Goal: Task Accomplishment & Management: Manage account settings

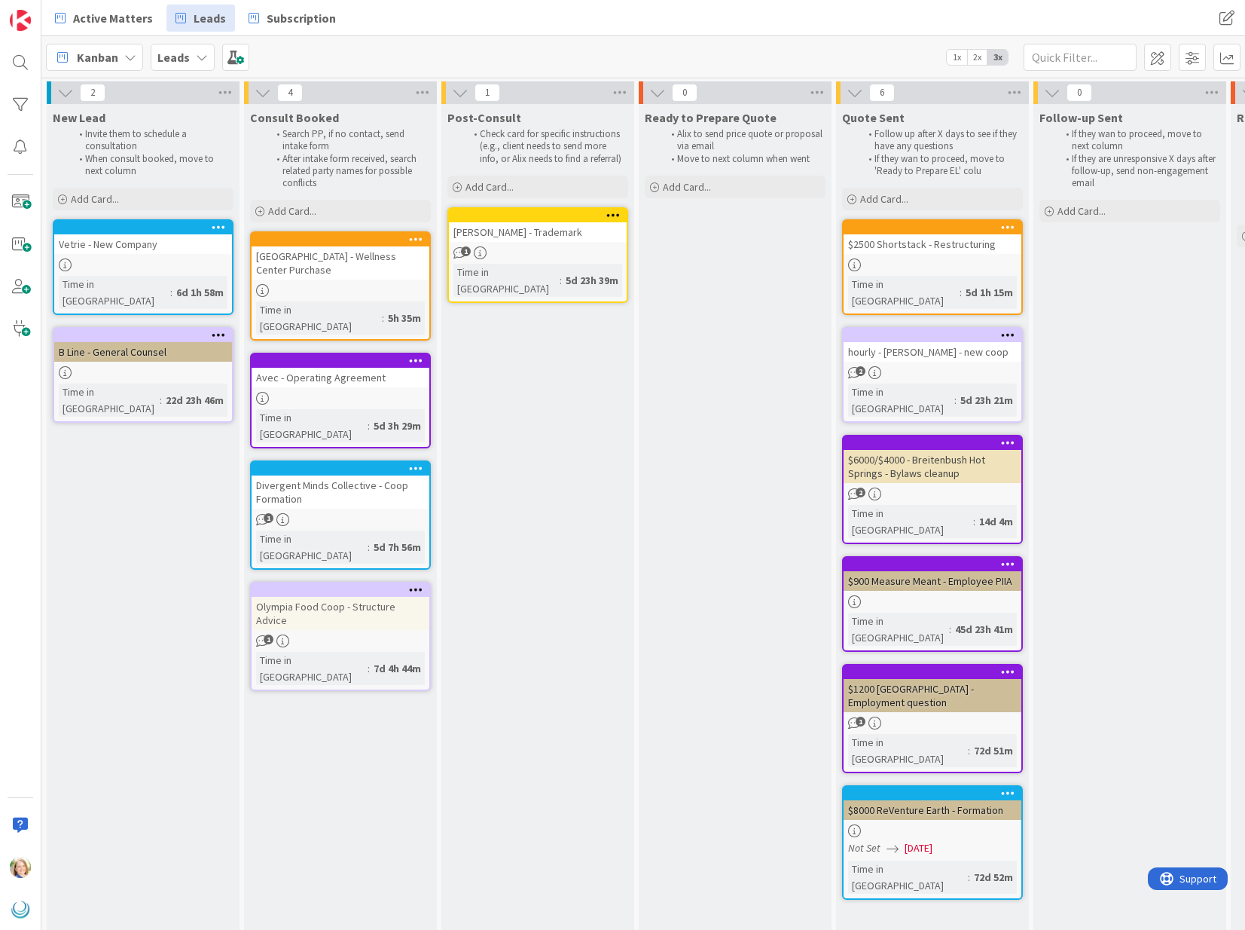
scroll to position [0, 973]
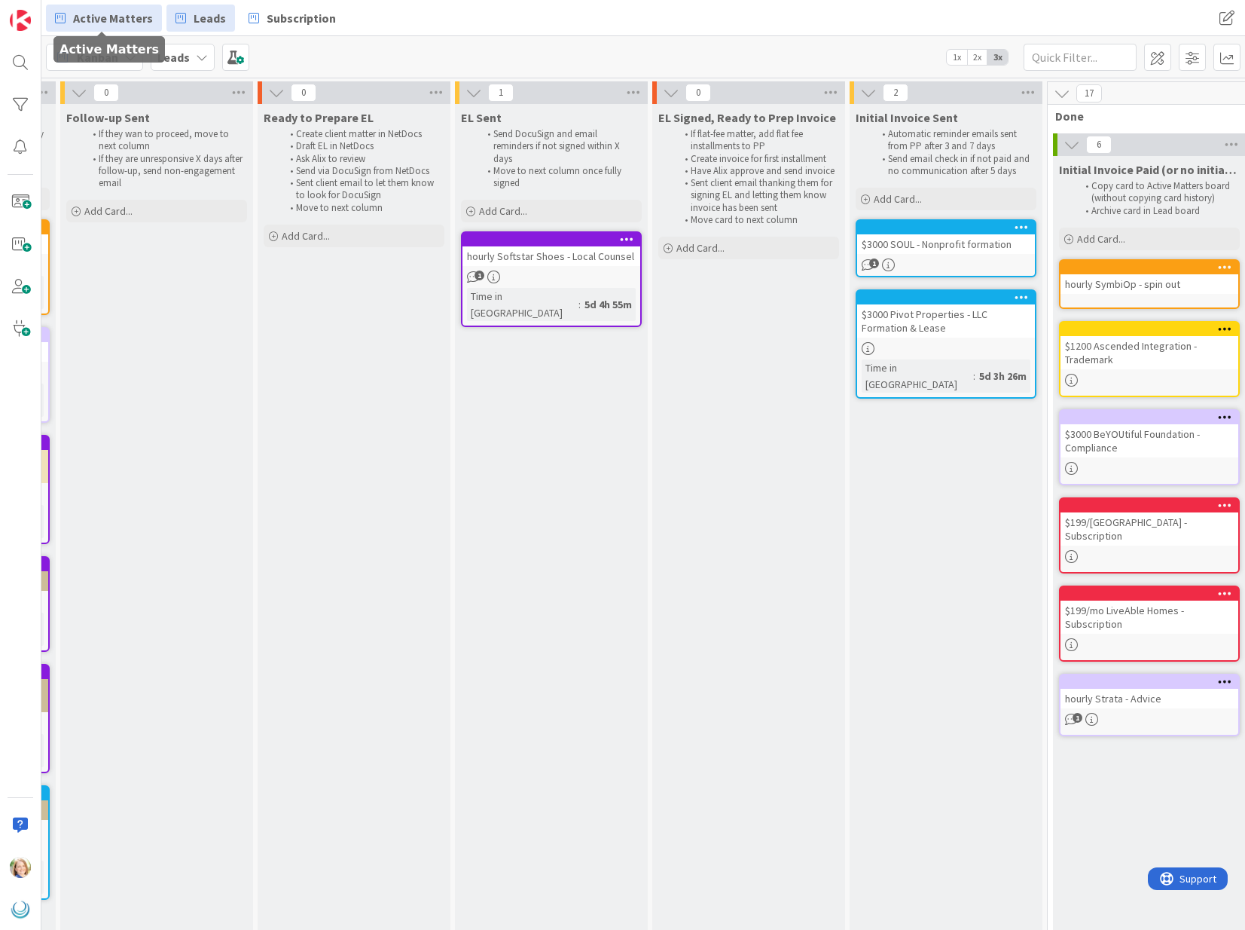
click at [91, 20] on span "Active Matters" at bounding box center [113, 18] width 80 height 18
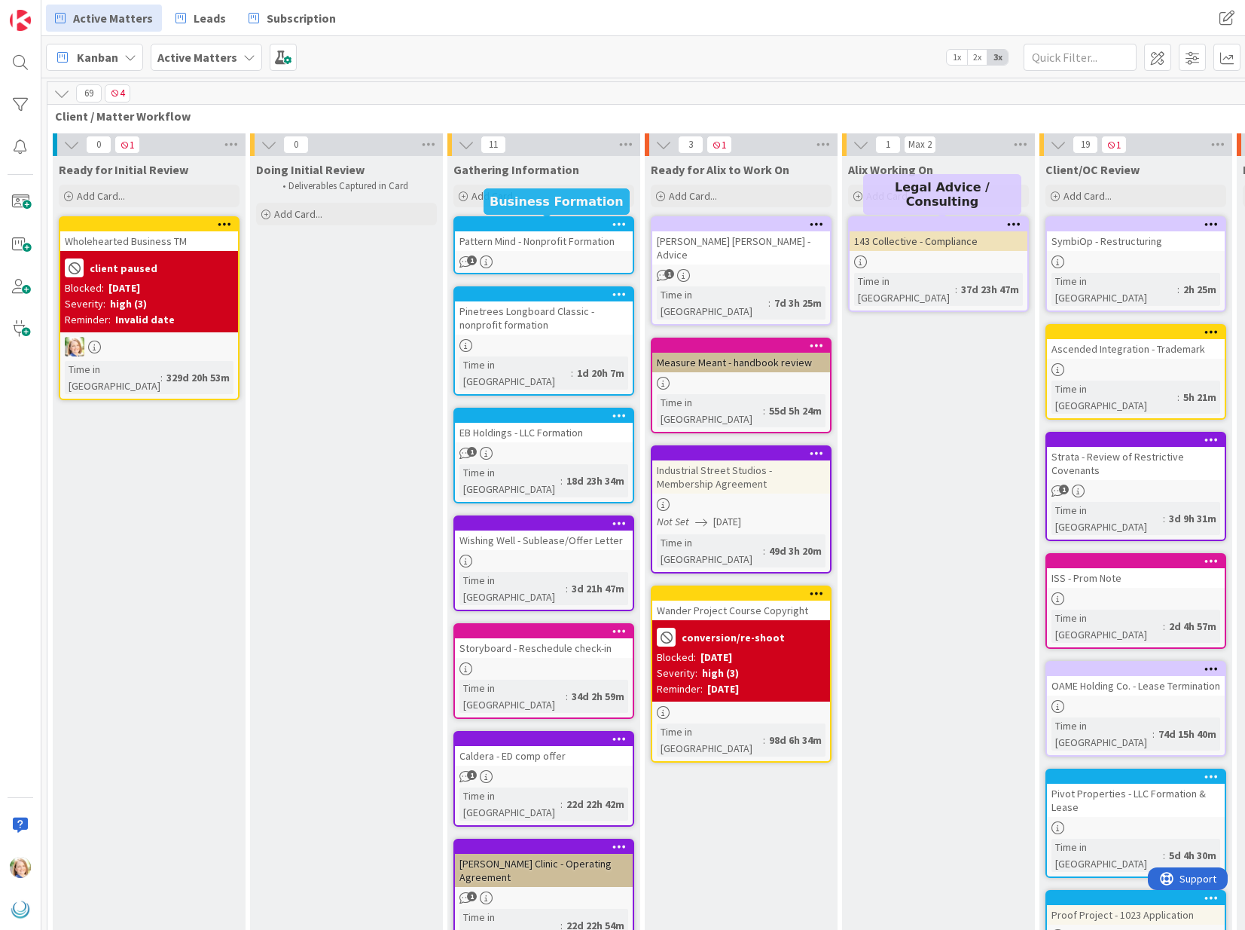
click at [551, 227] on div at bounding box center [547, 224] width 171 height 11
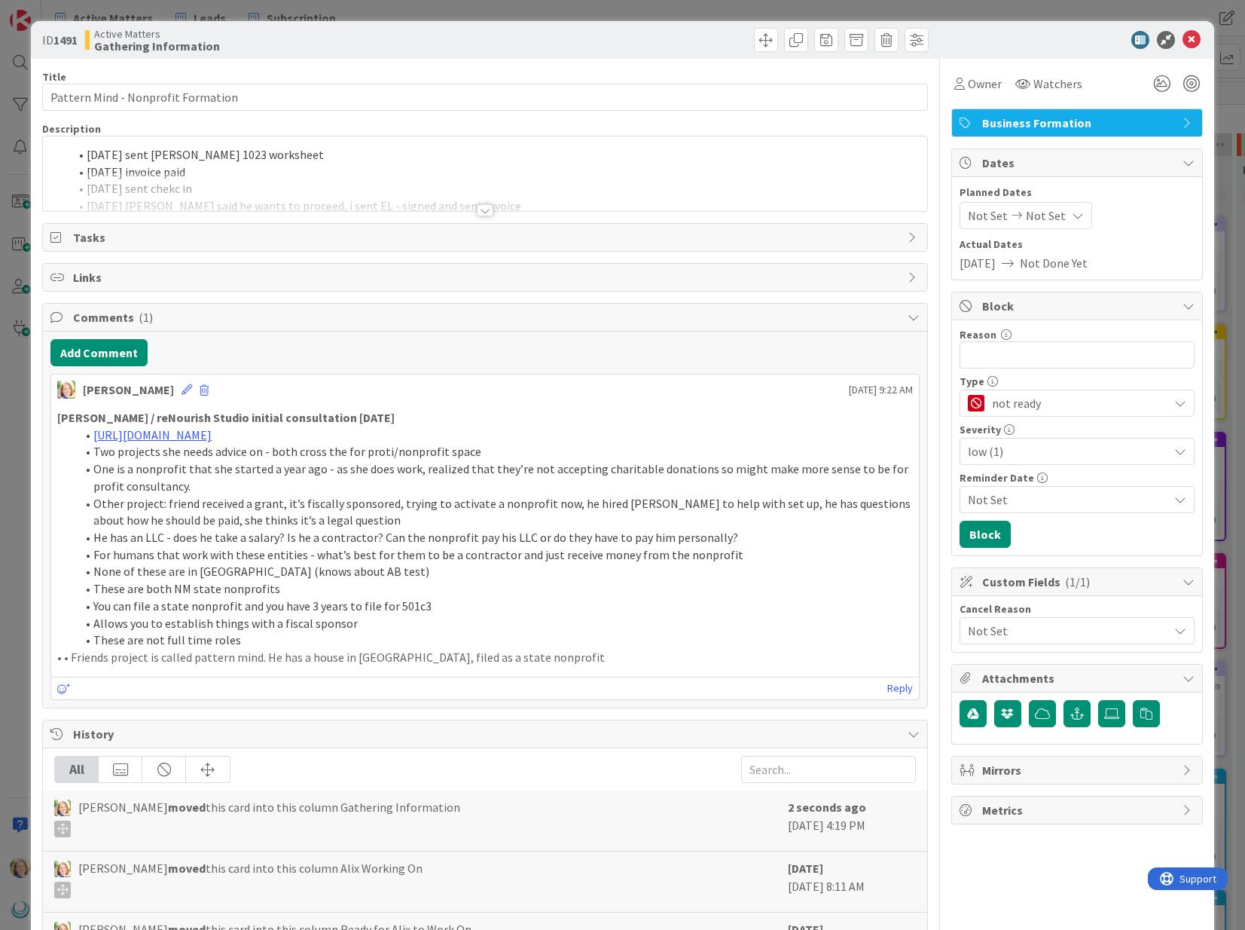
click at [87, 154] on div "[DATE] sent [PERSON_NAME] 1023 worksheet [DATE] invoice paid [DATE] sent chekc …" at bounding box center [485, 173] width 884 height 75
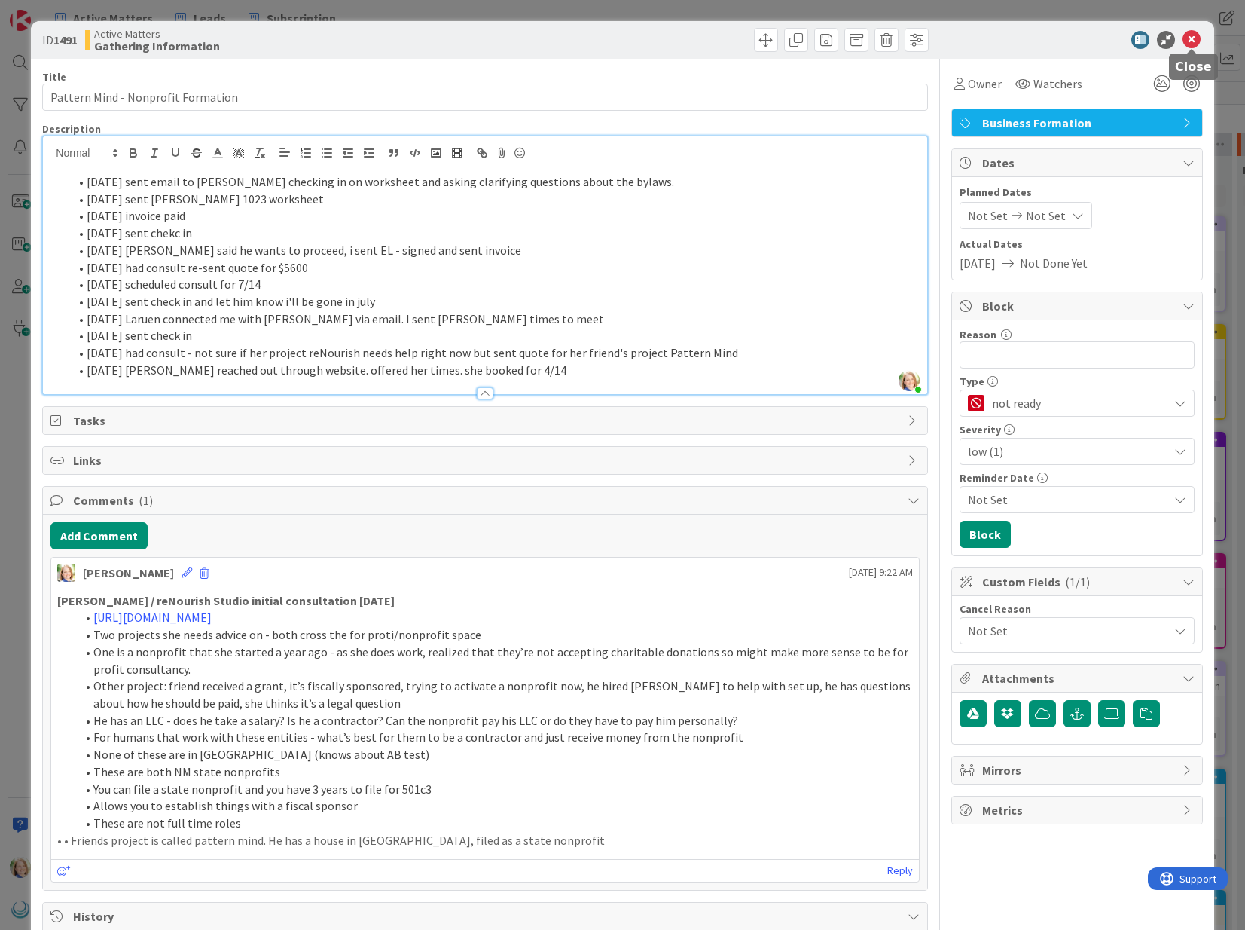
click at [1192, 46] on icon at bounding box center [1192, 40] width 18 height 18
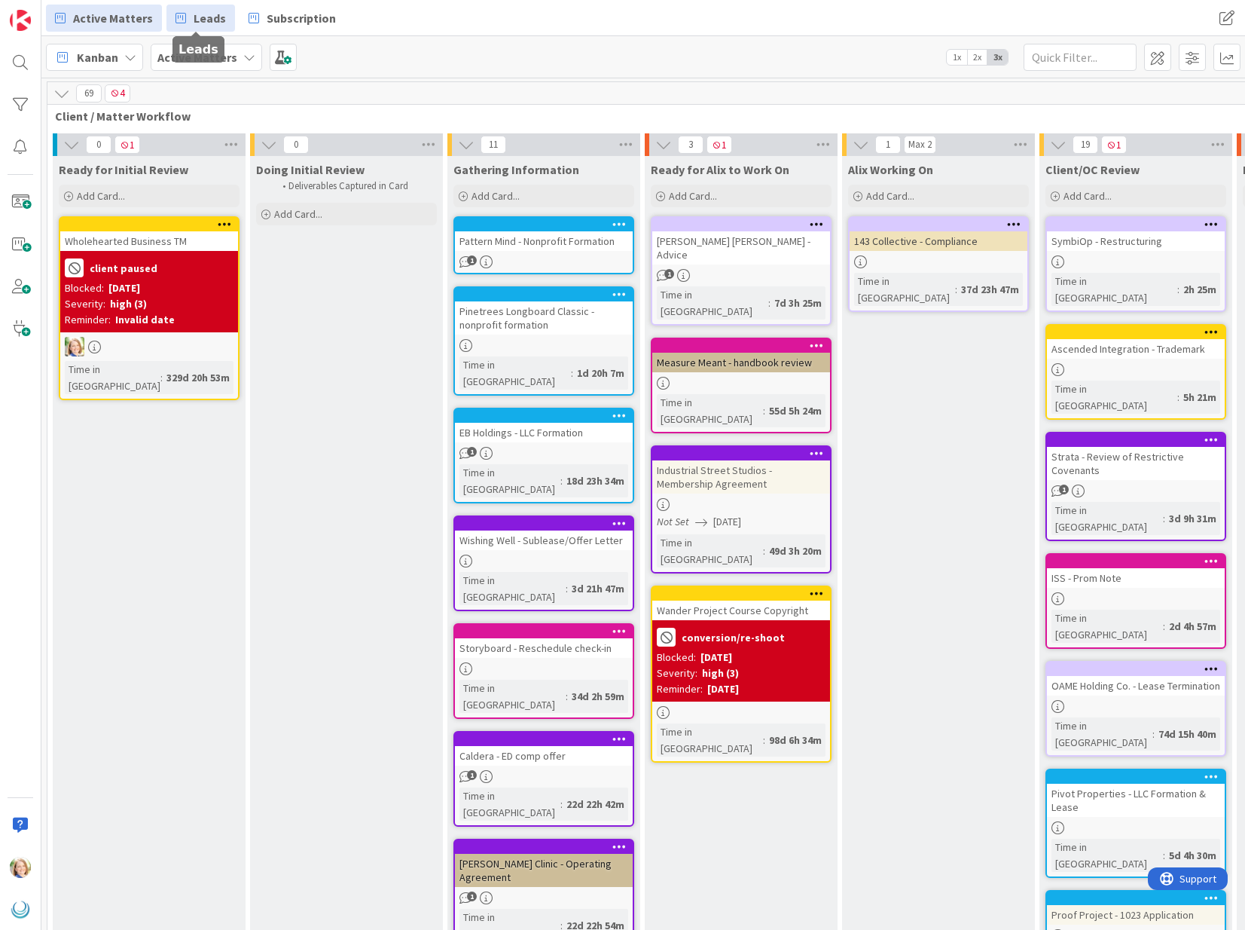
click at [210, 25] on span "Leads" at bounding box center [210, 18] width 32 height 18
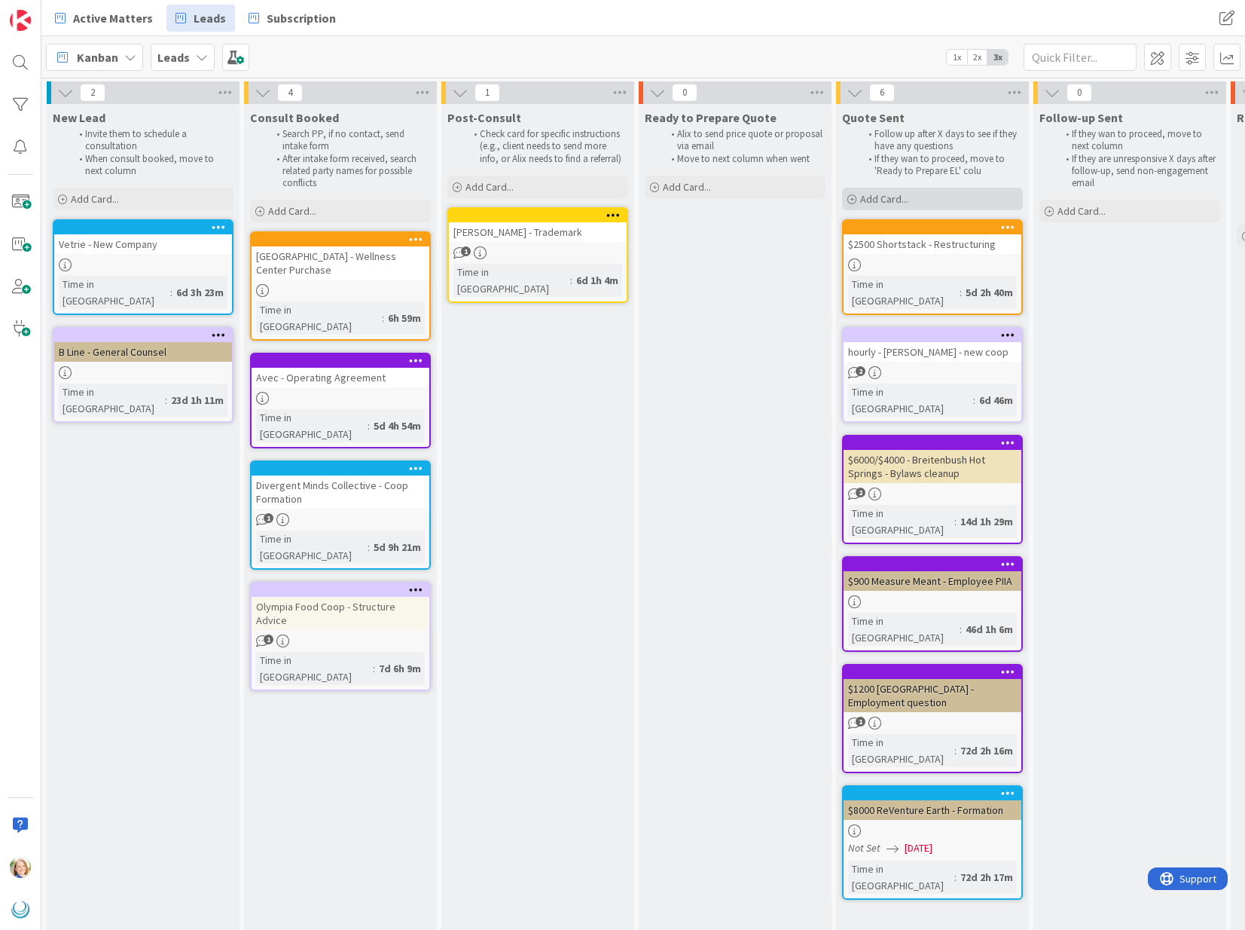
click at [931, 200] on div "Add Card..." at bounding box center [932, 199] width 181 height 23
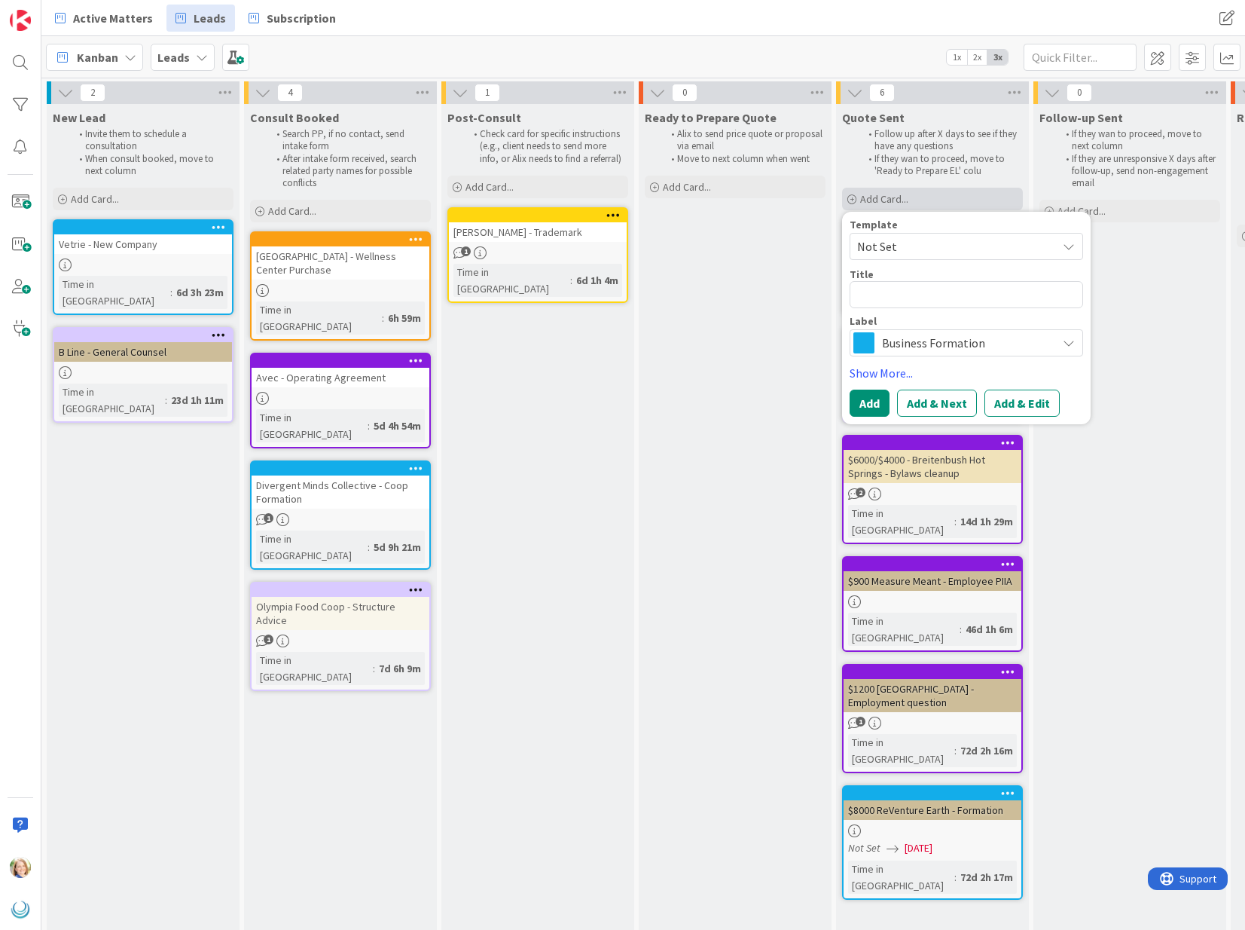
type textarea "x"
type textarea "h"
type textarea "x"
type textarea "ho"
type textarea "x"
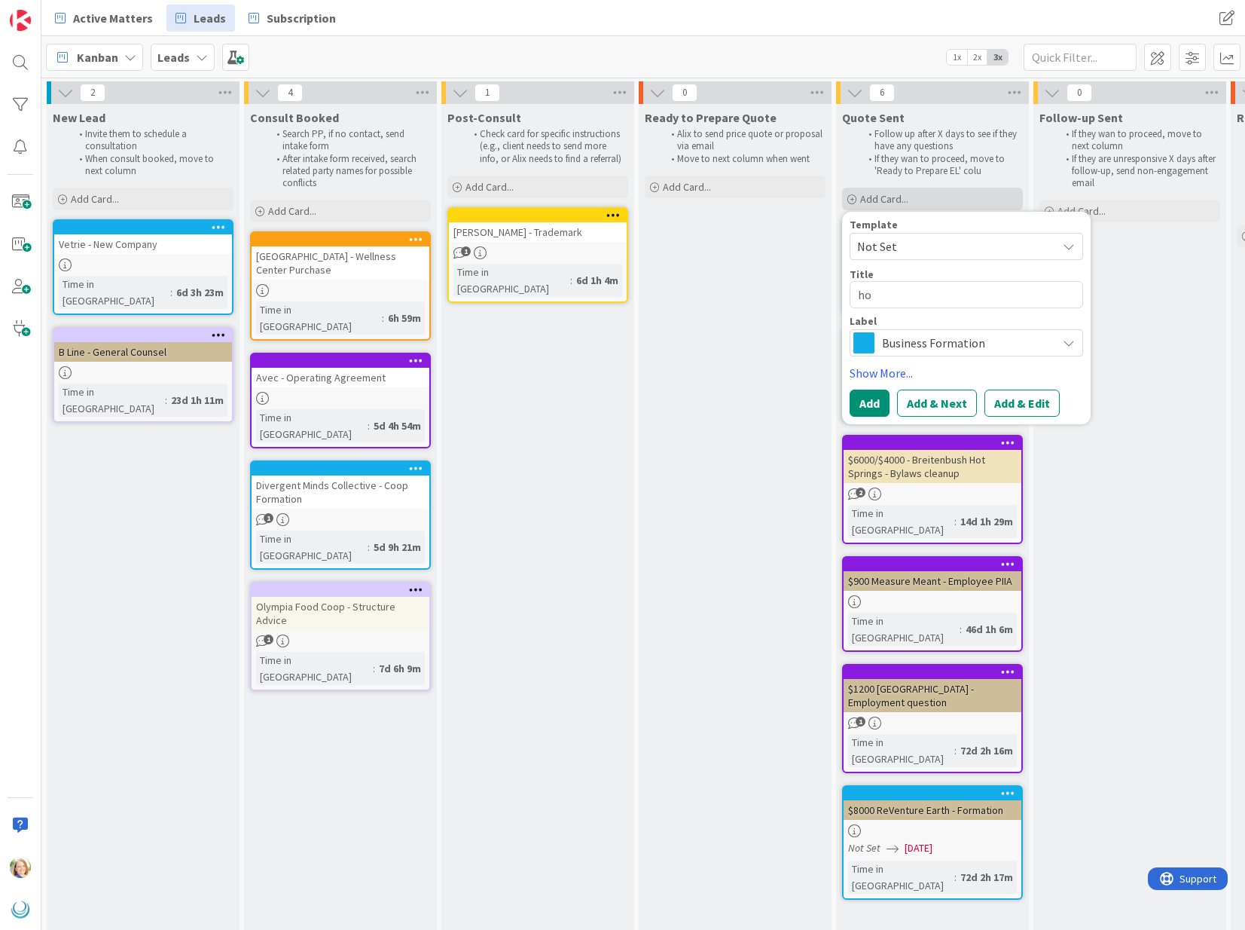
type textarea "hou"
type textarea "x"
type textarea "hour"
type textarea "x"
type textarea "hourl"
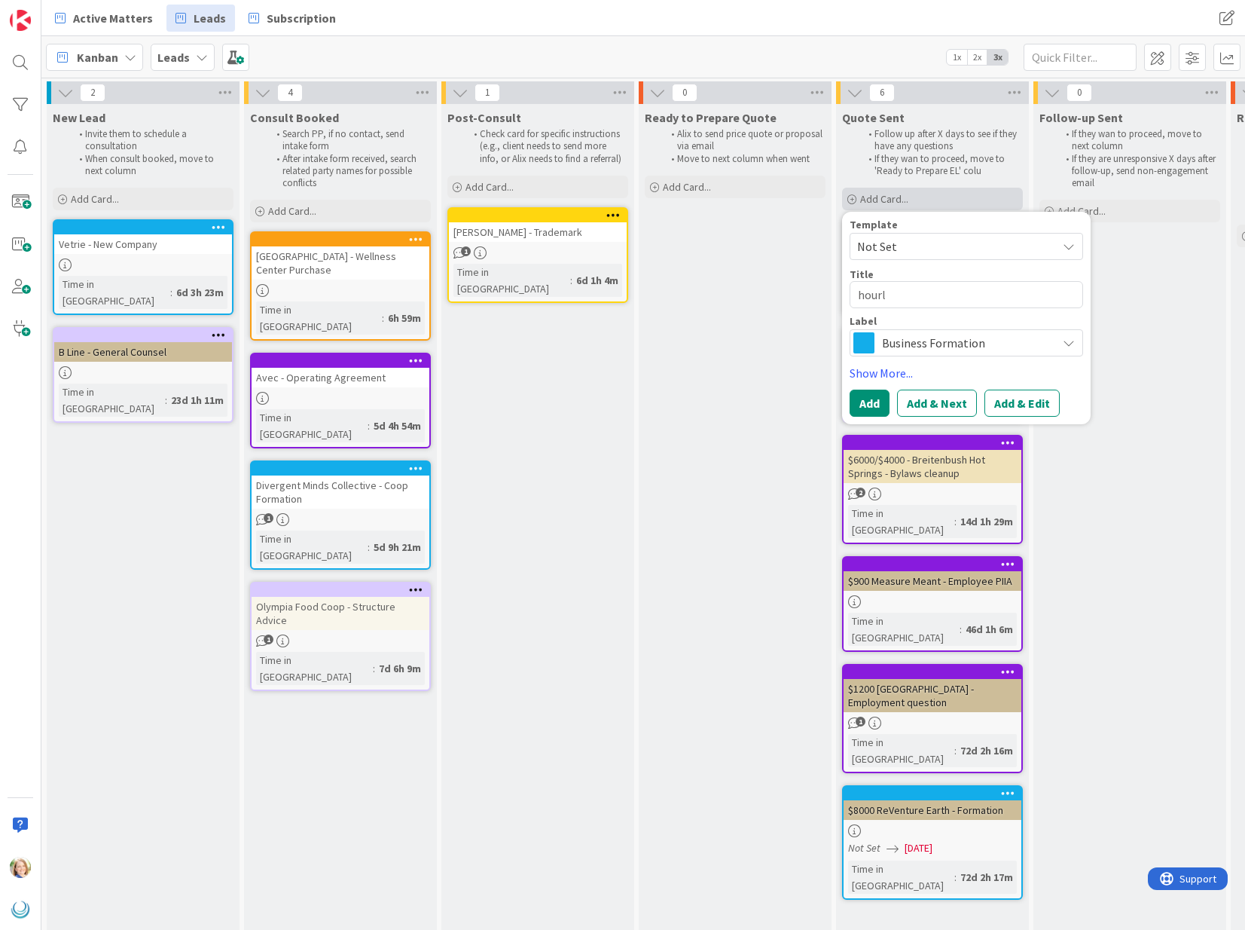
type textarea "x"
type textarea "hourly"
type textarea "x"
type textarea "hourly"
type textarea "x"
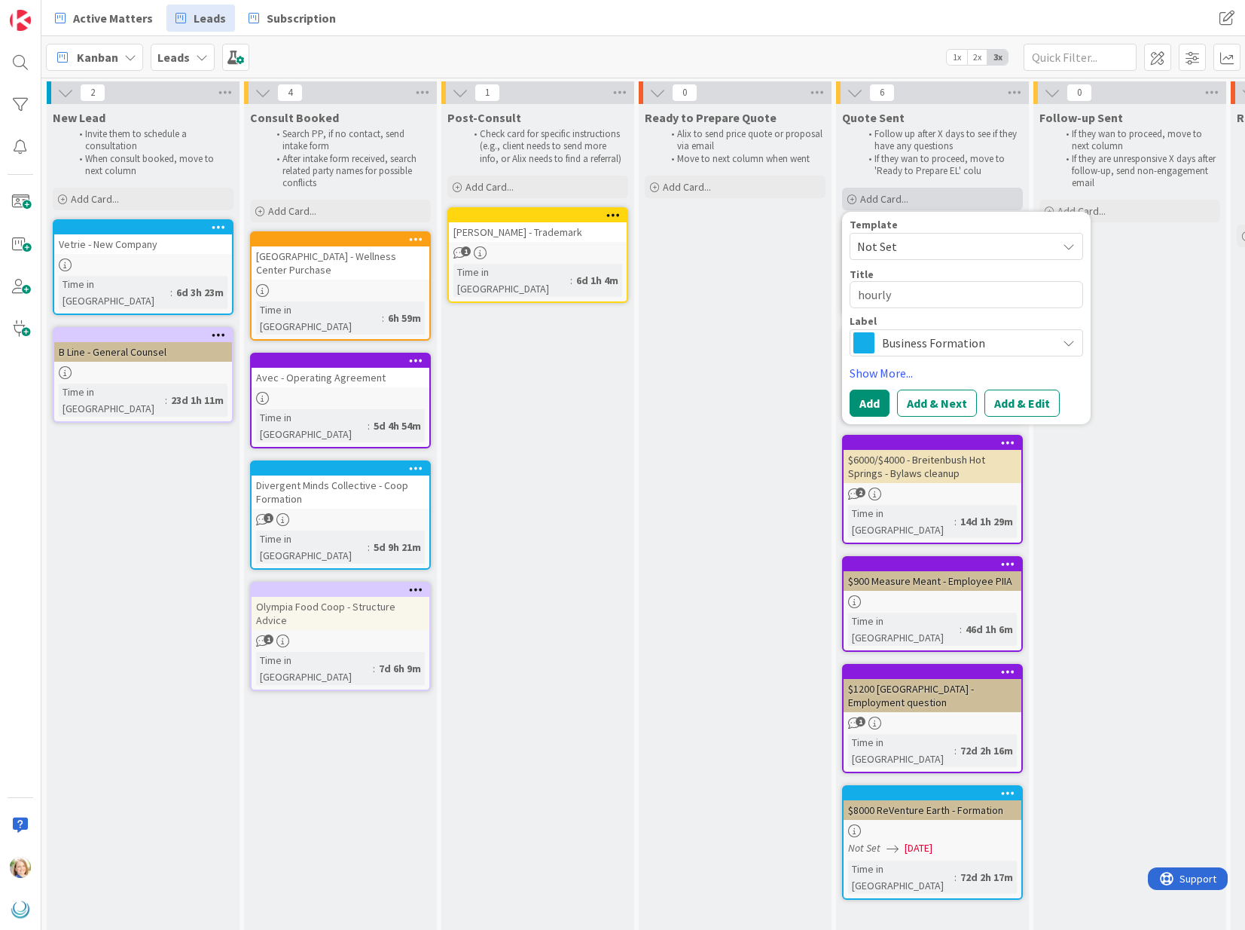
type textarea "hourly T"
type textarea "x"
type textarea "hourly Tw"
type textarea "x"
type textarea "hourly Twe"
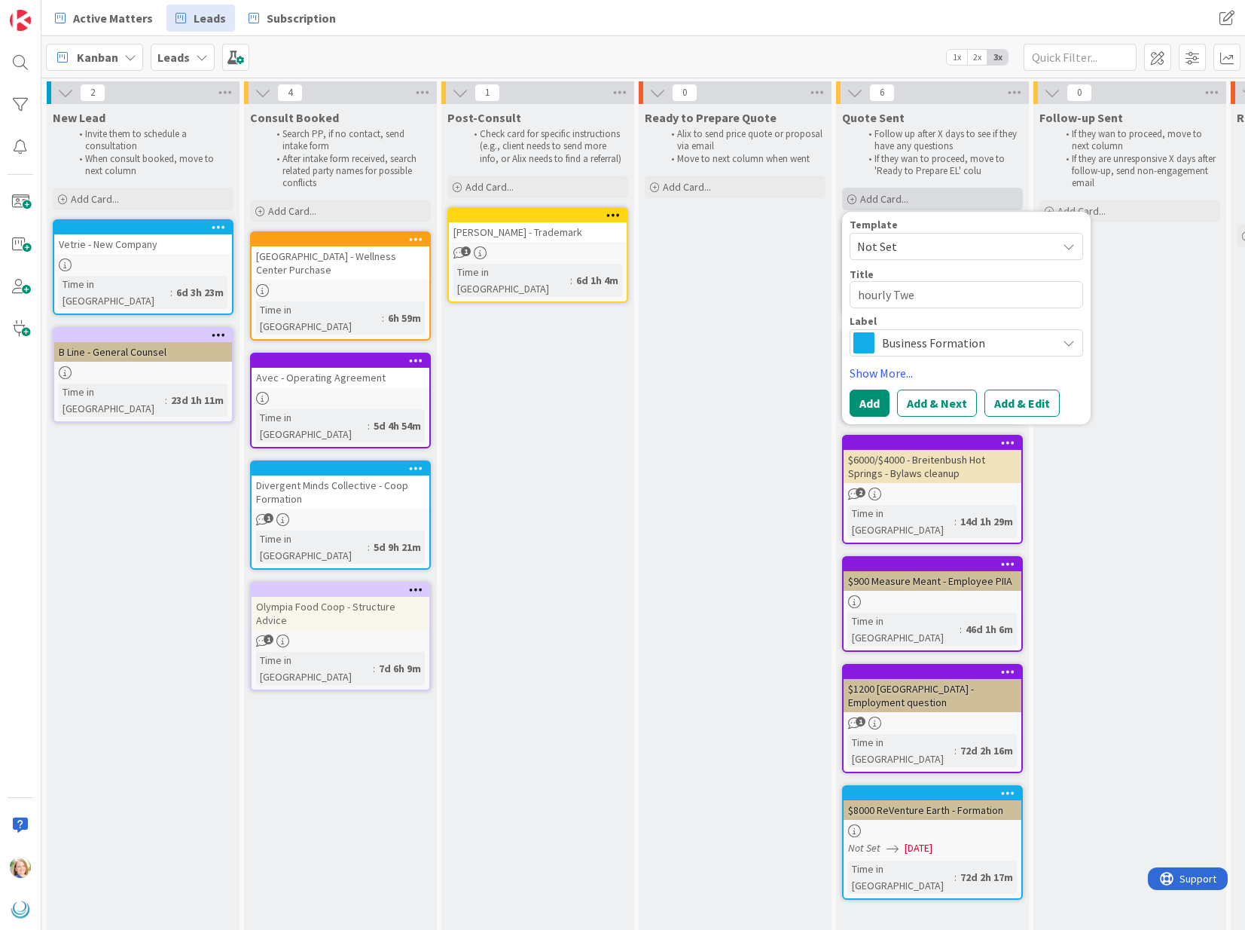
type textarea "x"
type textarea "hourly Twen"
type textarea "x"
type textarea "hourly Twent"
type textarea "x"
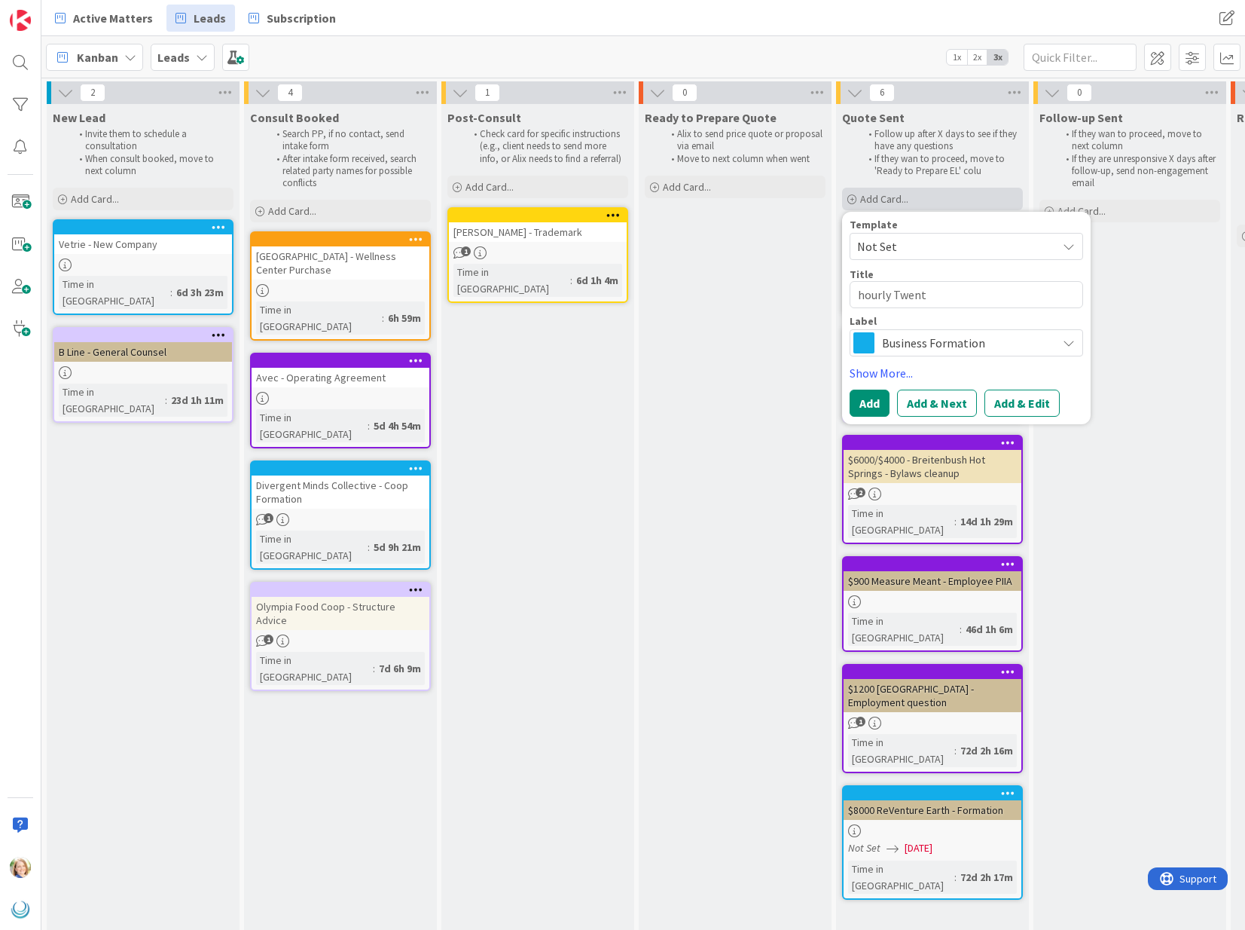
type textarea "hourly Twenty"
type textarea "x"
type textarea "hourly Twenty2"
type textarea "x"
type textarea "hourly Twenty20"
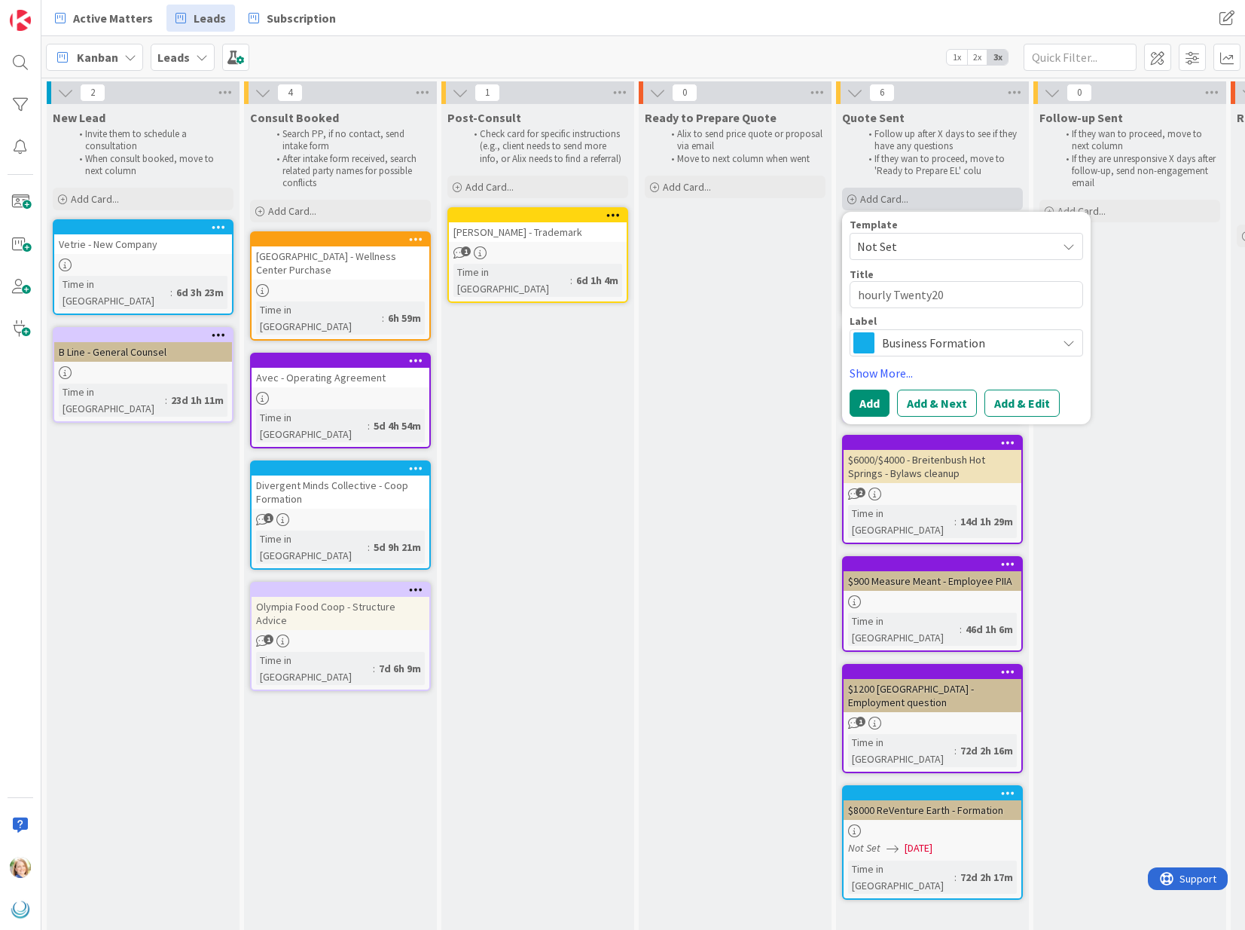
type textarea "x"
type textarea "hourly Twenty20"
type textarea "x"
type textarea "hourly Twenty20 -"
type textarea "x"
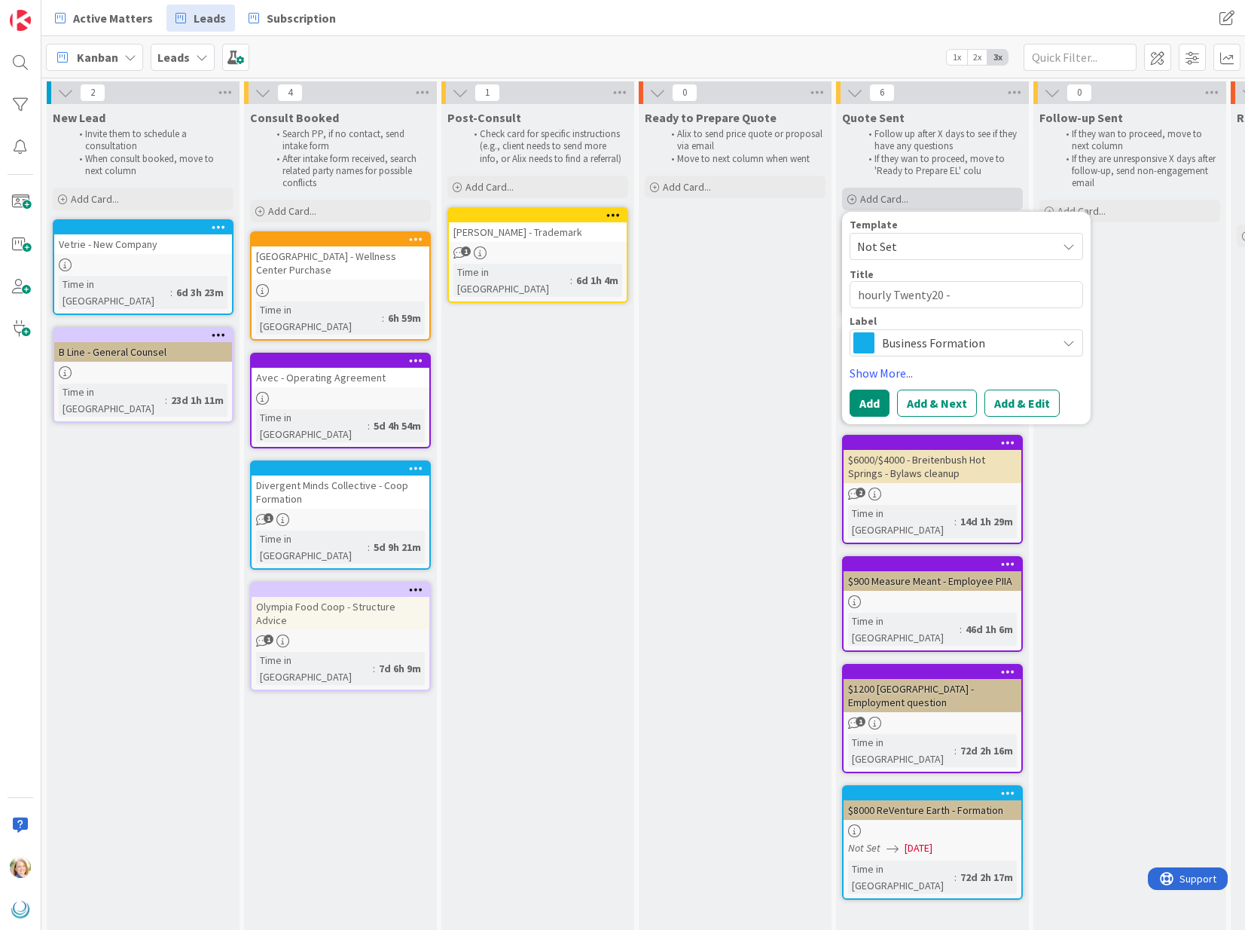
type textarea "hourly Twenty20 -"
type textarea "x"
type textarea "hourly Twenty20 - S"
type textarea "x"
type textarea "hourly Twenty20 - Sa"
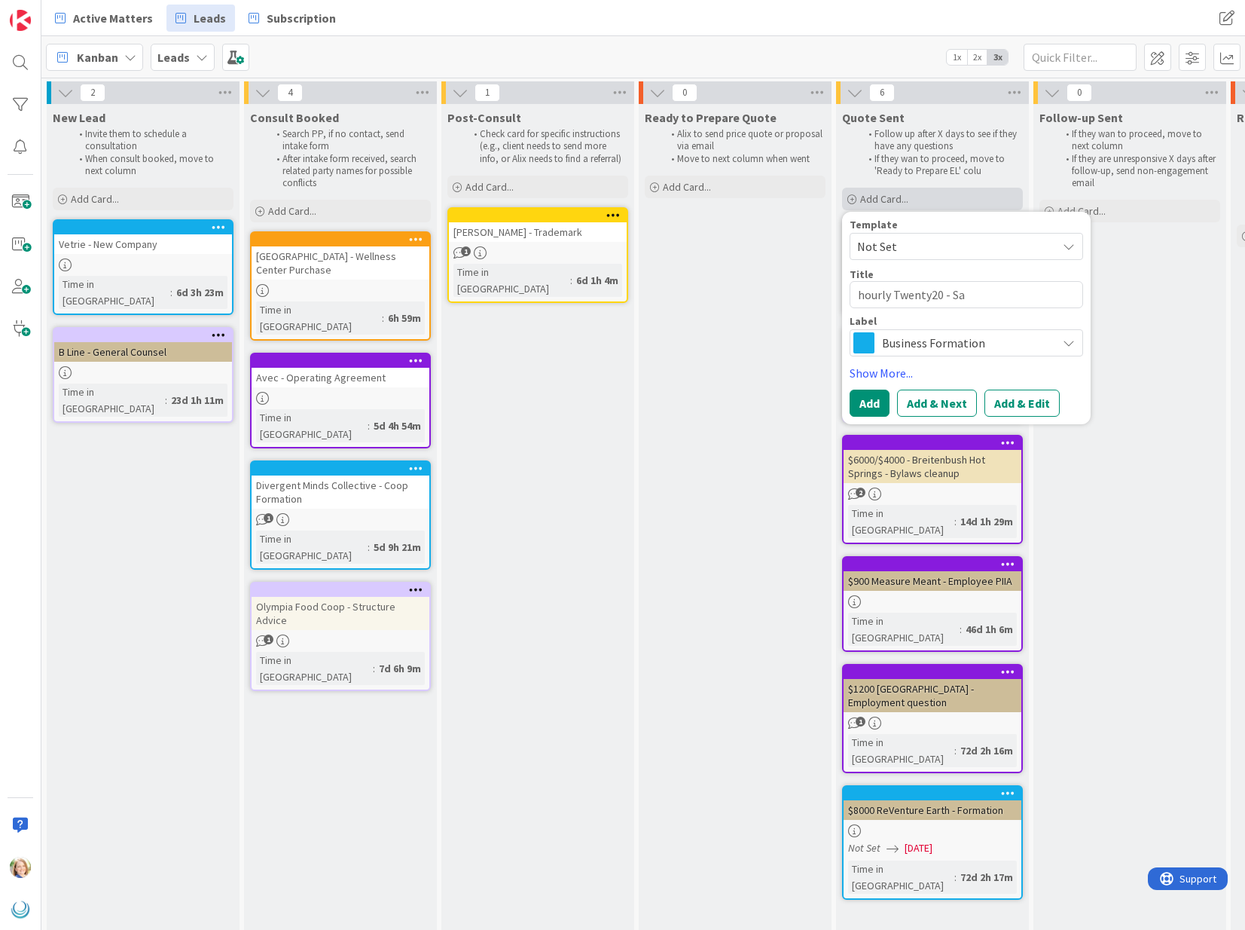
type textarea "x"
type textarea "hourly Twenty20 - [PERSON_NAME]"
type textarea "x"
type textarea "hourly Twenty20 - Sale"
type textarea "x"
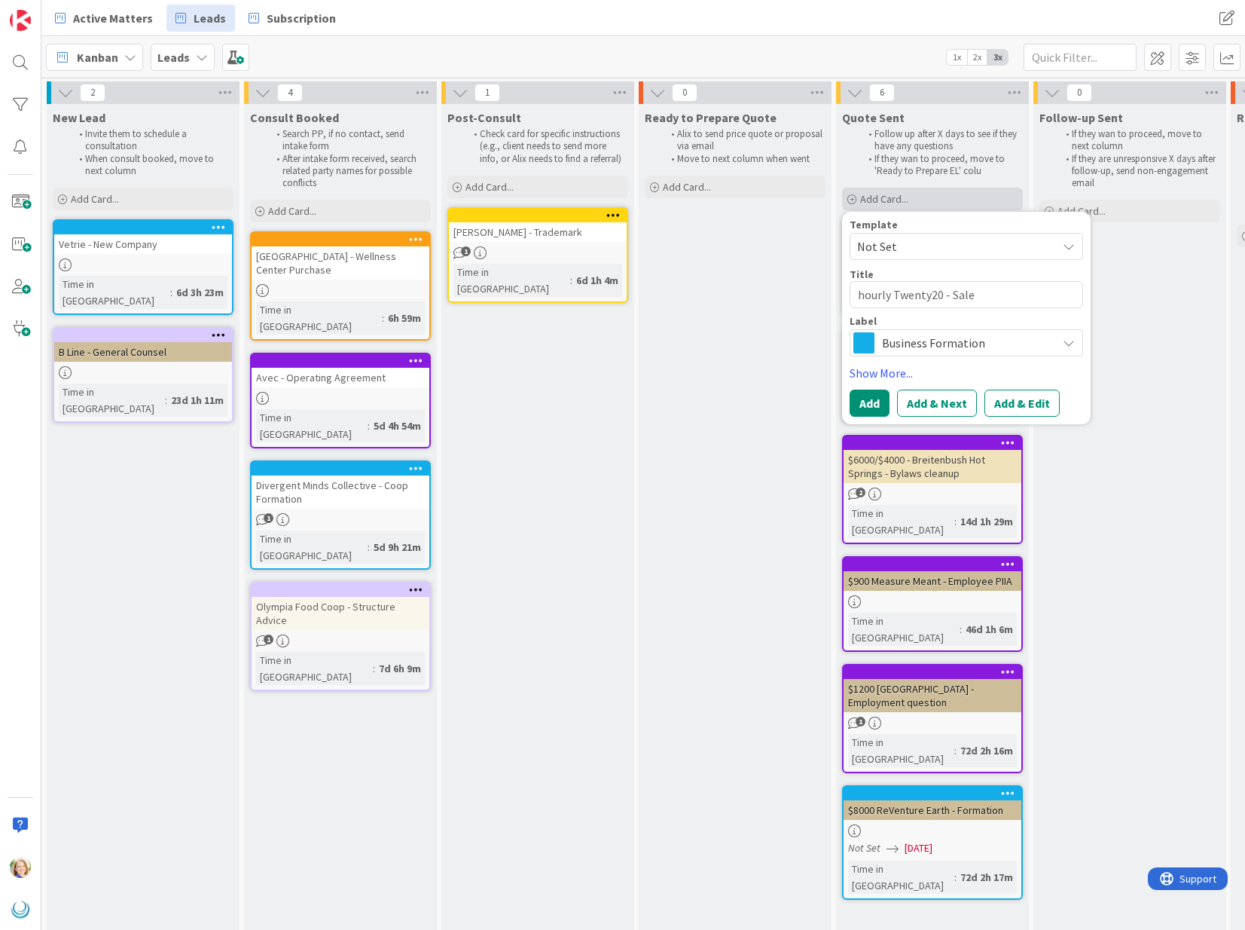
type textarea "hourly Twenty20 - Sale"
type textarea "x"
type textarea "hourly Twenty20 - Sale o"
type textarea "x"
type textarea "hourly Twenty20 - Sale of"
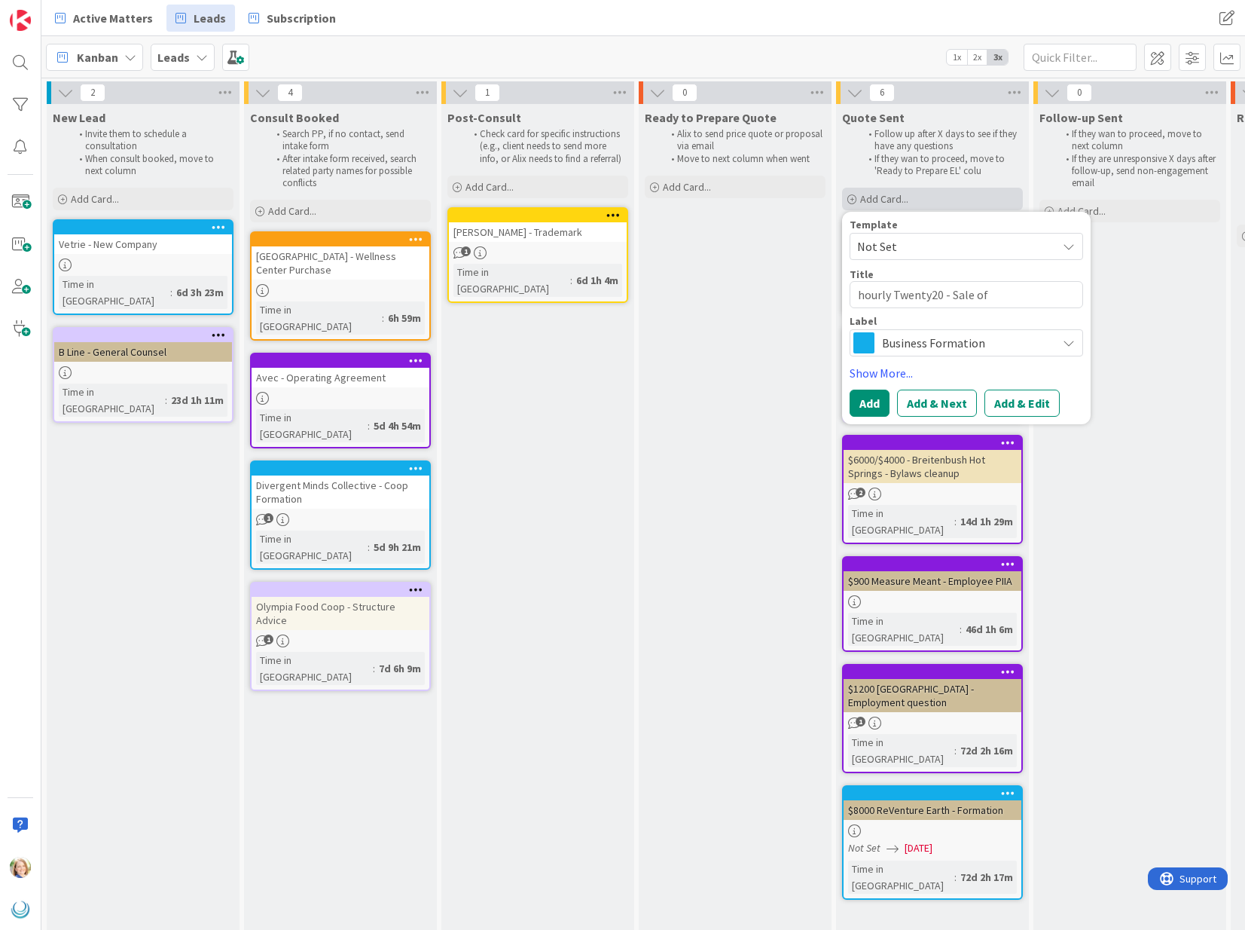
type textarea "x"
type textarea "hourly Twenty20 - Sale of"
type textarea "x"
type textarea "hourly Twenty20 - Sale of B"
type textarea "x"
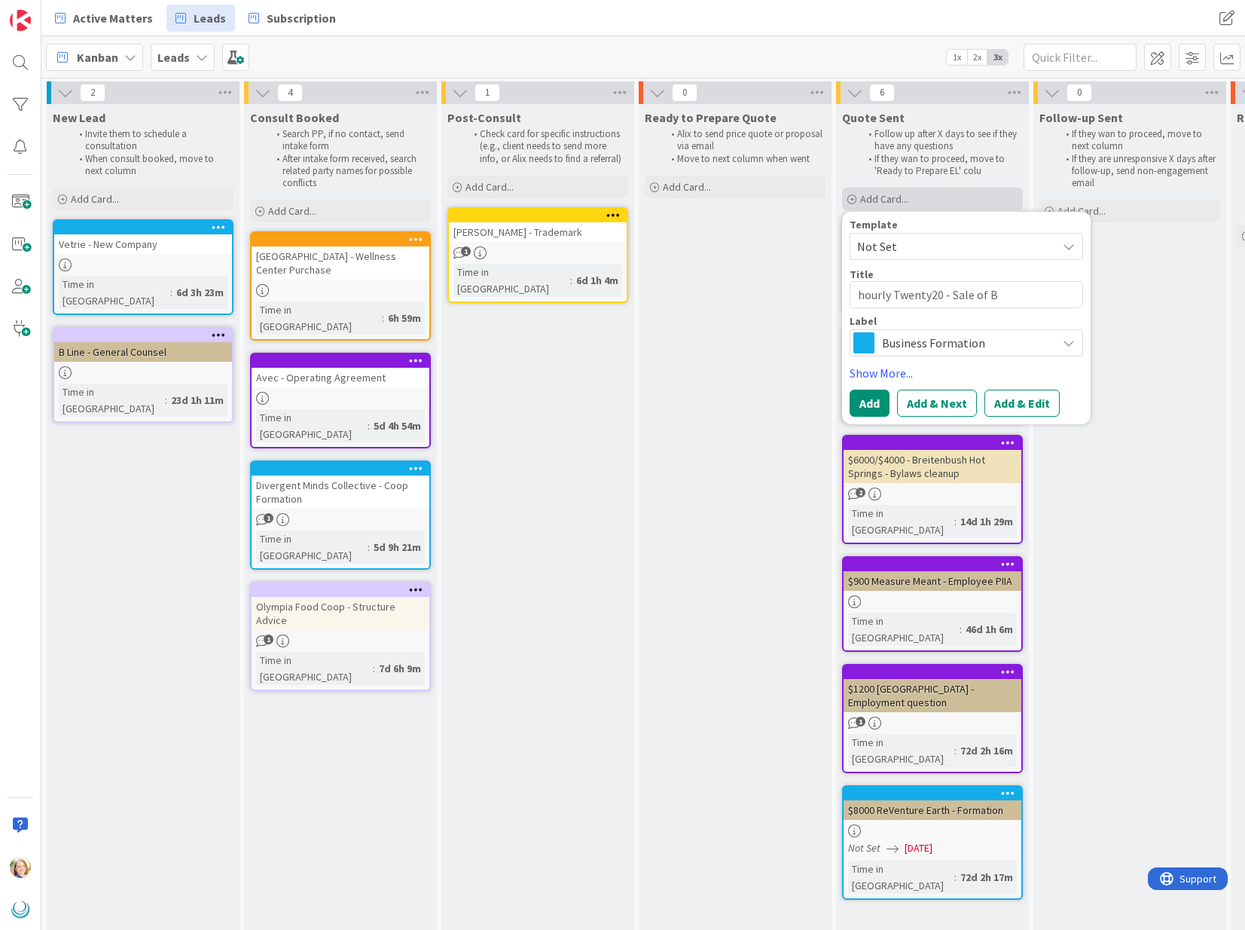
type textarea "hourly Twenty20 - Sale of Bu"
type textarea "x"
type textarea "hourly Twenty20 - Sale of Busi"
type textarea "x"
type textarea "hourly Twenty20 - Sale of Busin"
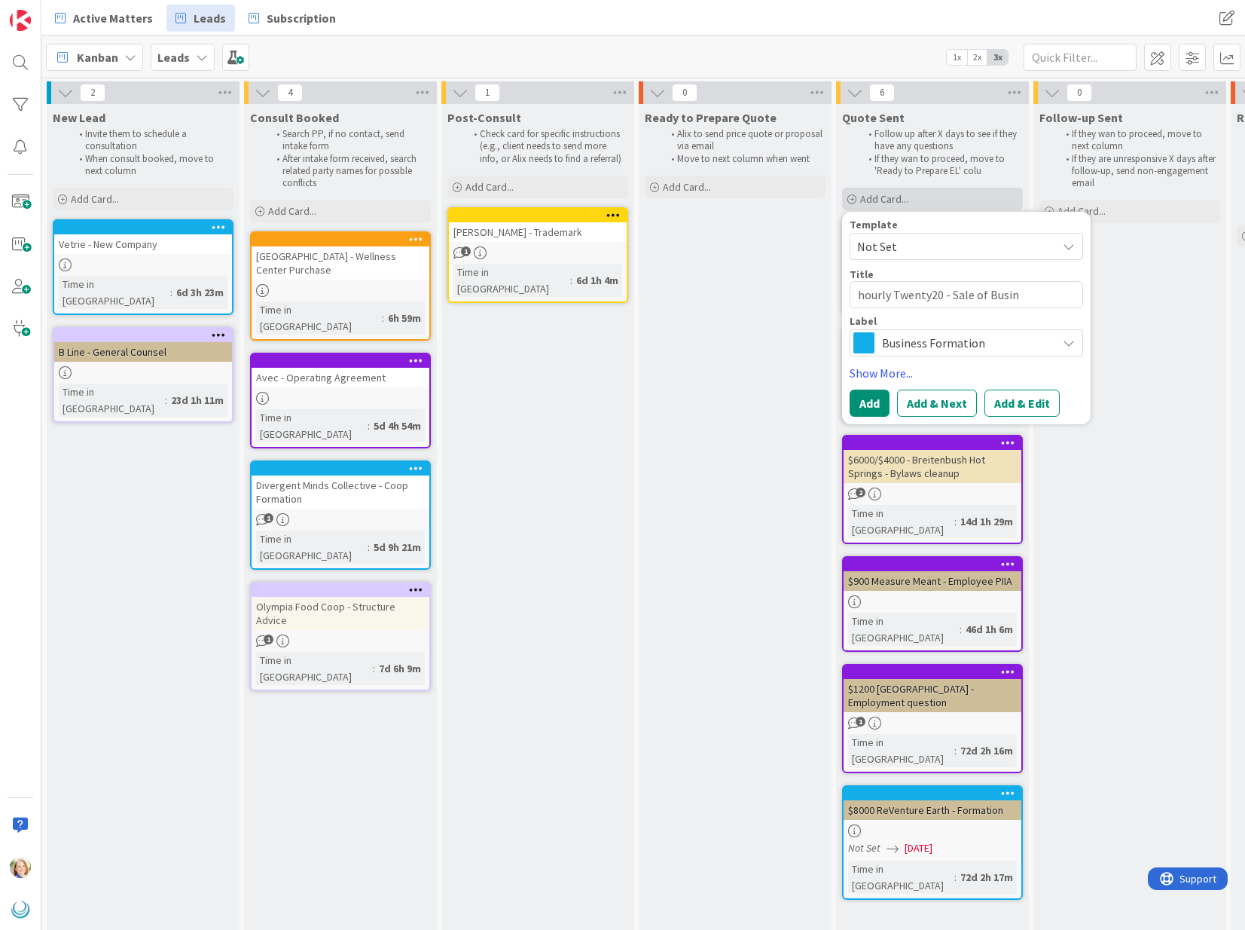
type textarea "x"
type textarea "hourly Twenty20 - Sale of Busine"
type textarea "x"
type textarea "hourly Twenty20 - Sale of Busines"
type textarea "x"
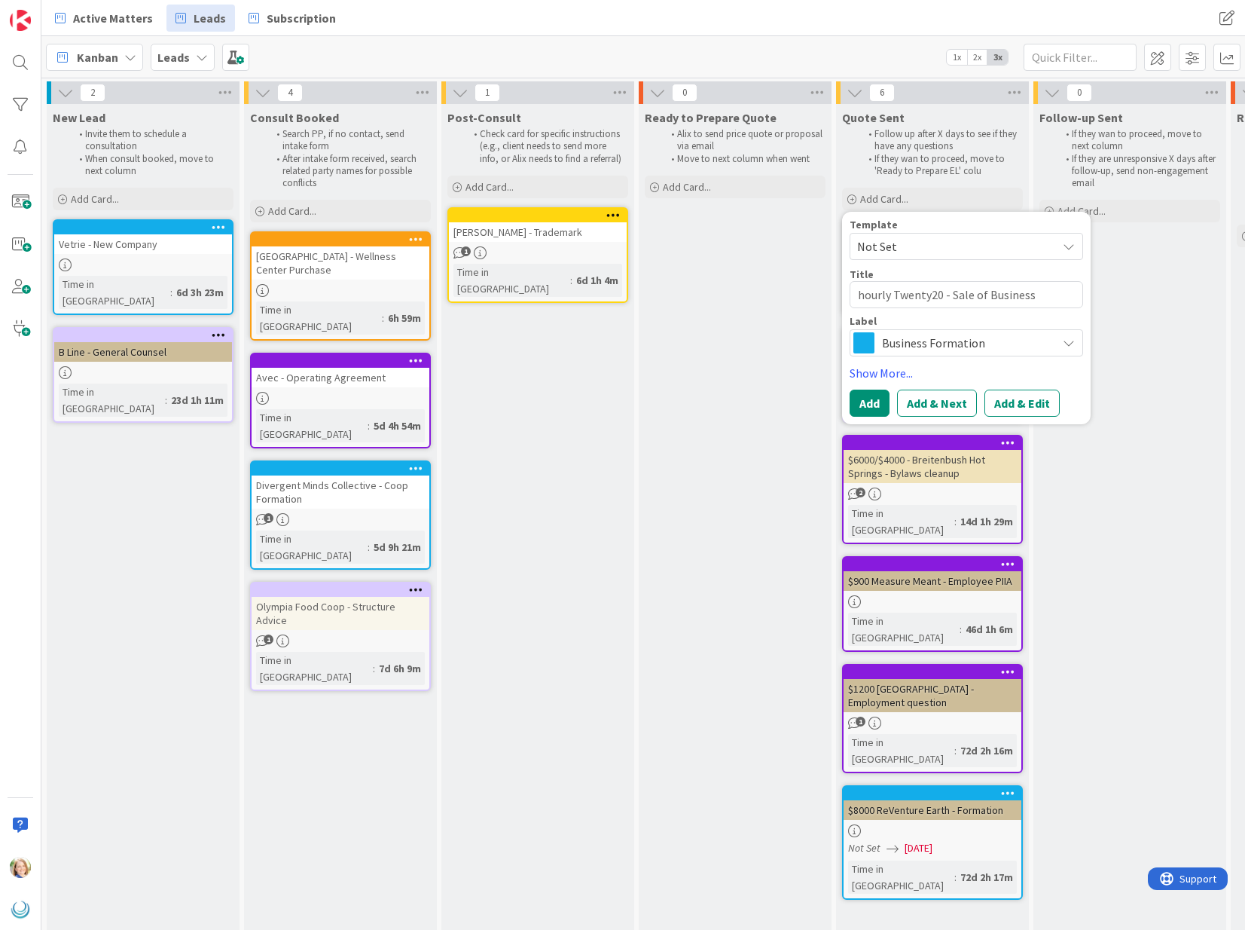
type textarea "hourly Twenty20 - Sale of Business"
click at [973, 342] on span "Business Formation" at bounding box center [965, 342] width 167 height 21
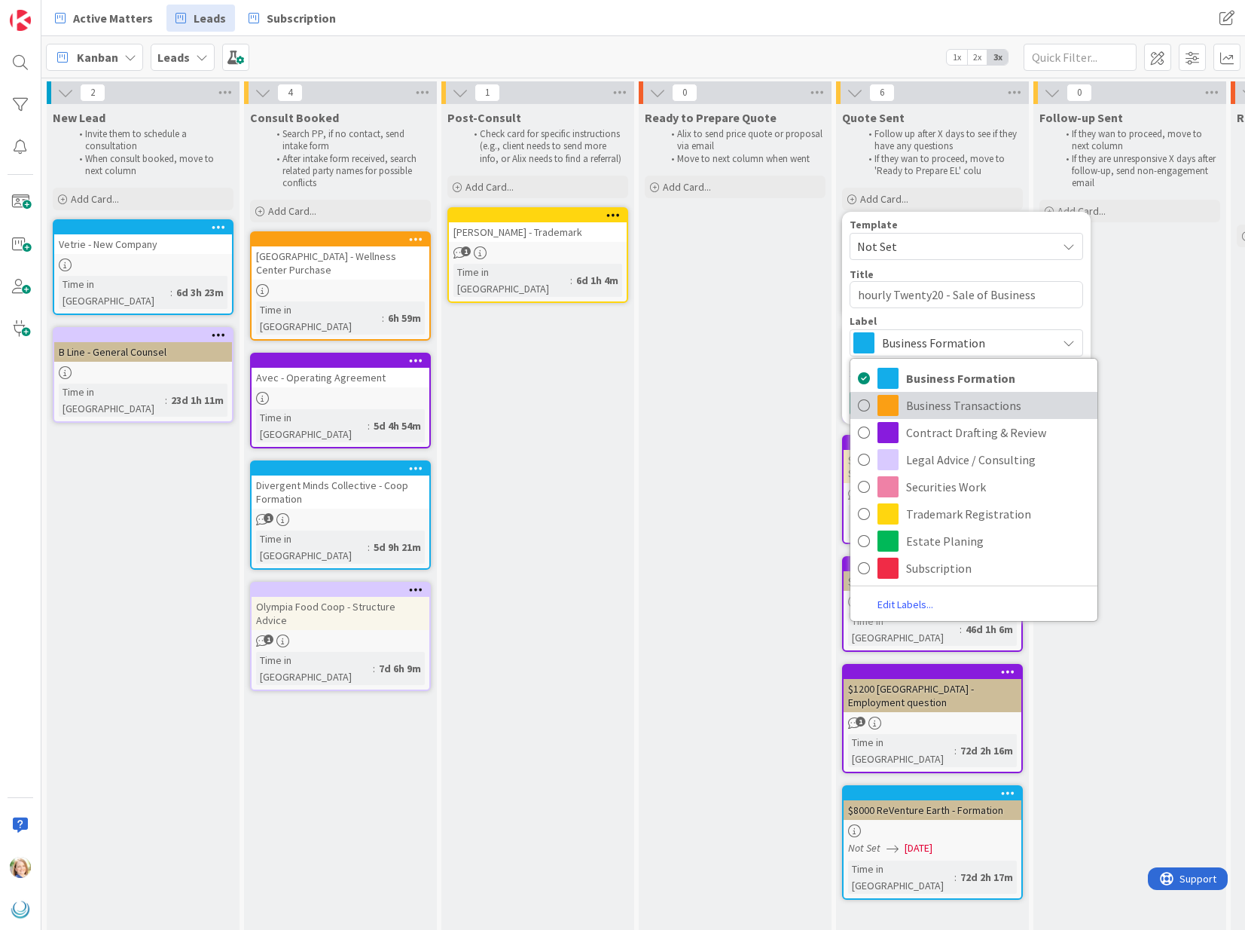
click at [946, 409] on span "Business Transactions" at bounding box center [998, 405] width 184 height 23
type textarea "x"
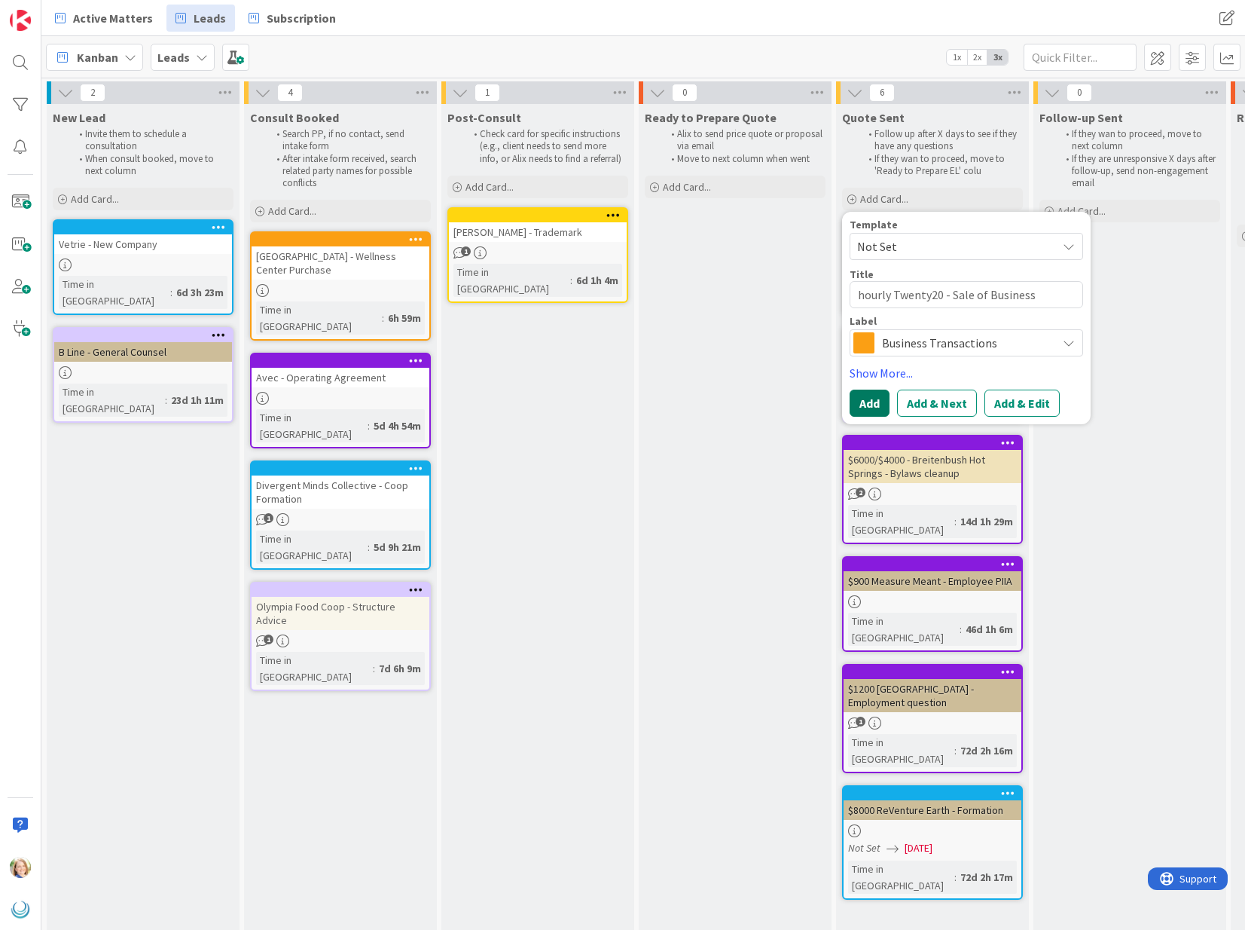
click at [860, 407] on button "Add" at bounding box center [870, 402] width 40 height 27
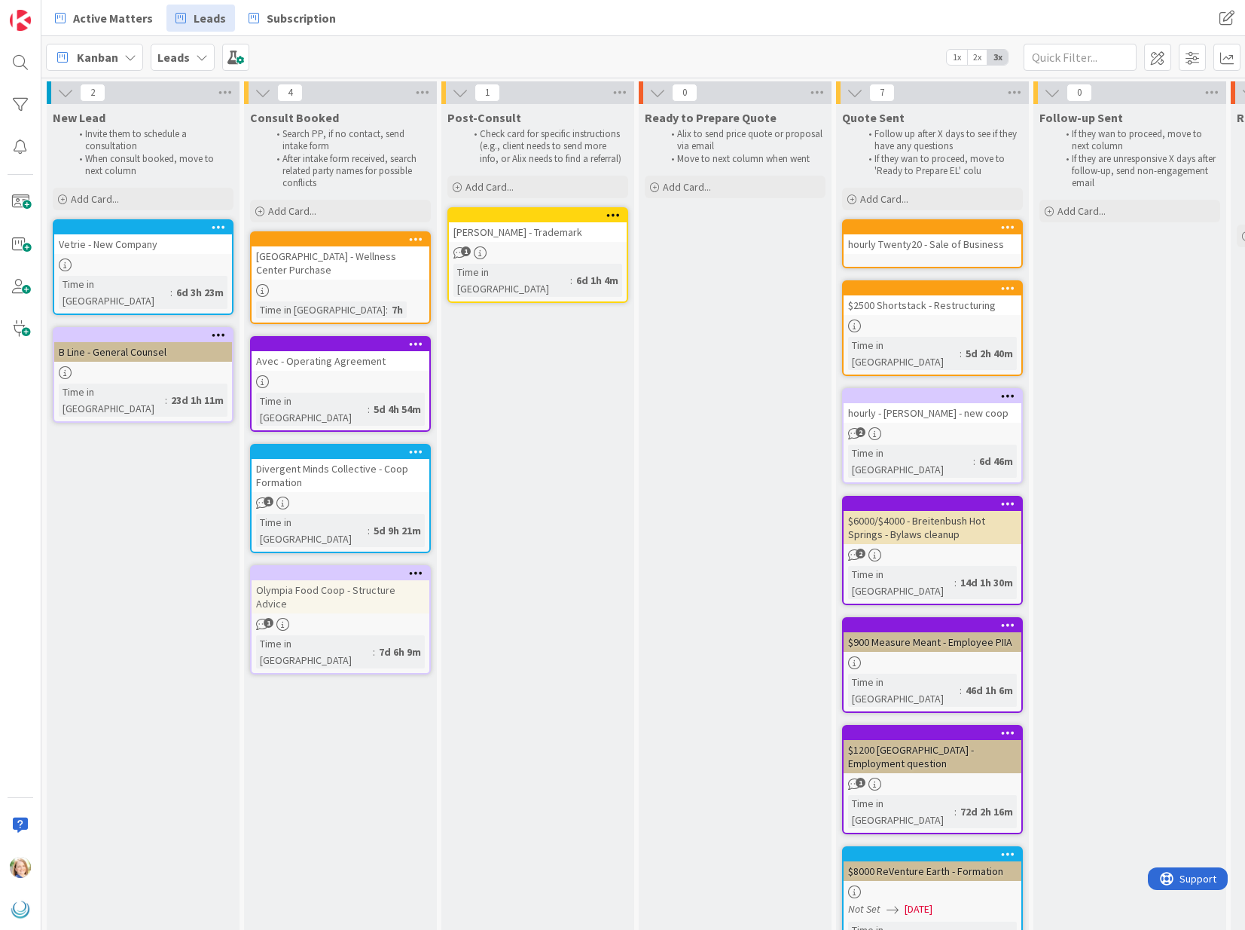
click at [906, 234] on div "hourly Twenty20 - Sale of Business" at bounding box center [933, 244] width 178 height 20
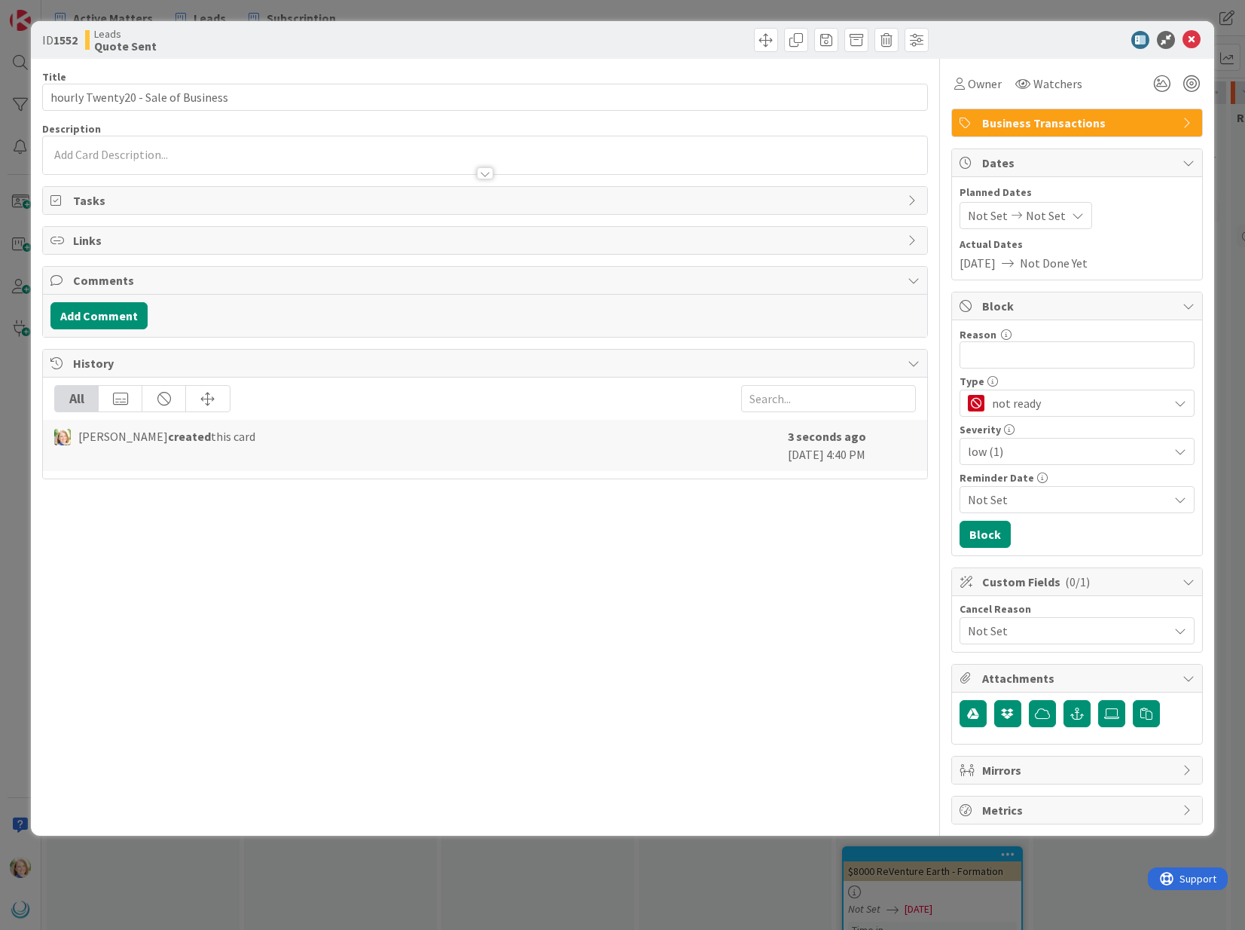
click at [243, 157] on p at bounding box center [484, 154] width 869 height 17
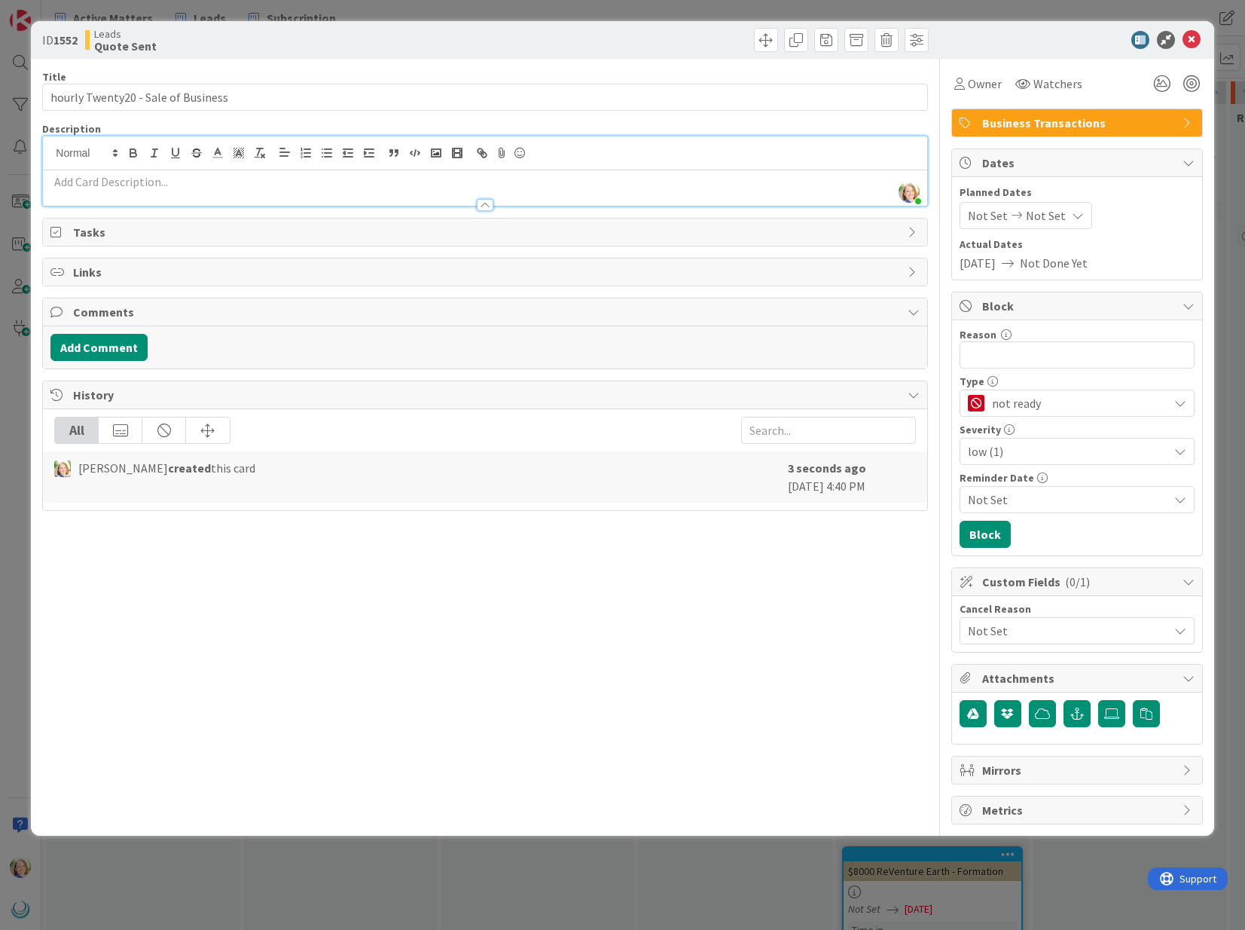
click at [231, 188] on p at bounding box center [484, 181] width 869 height 17
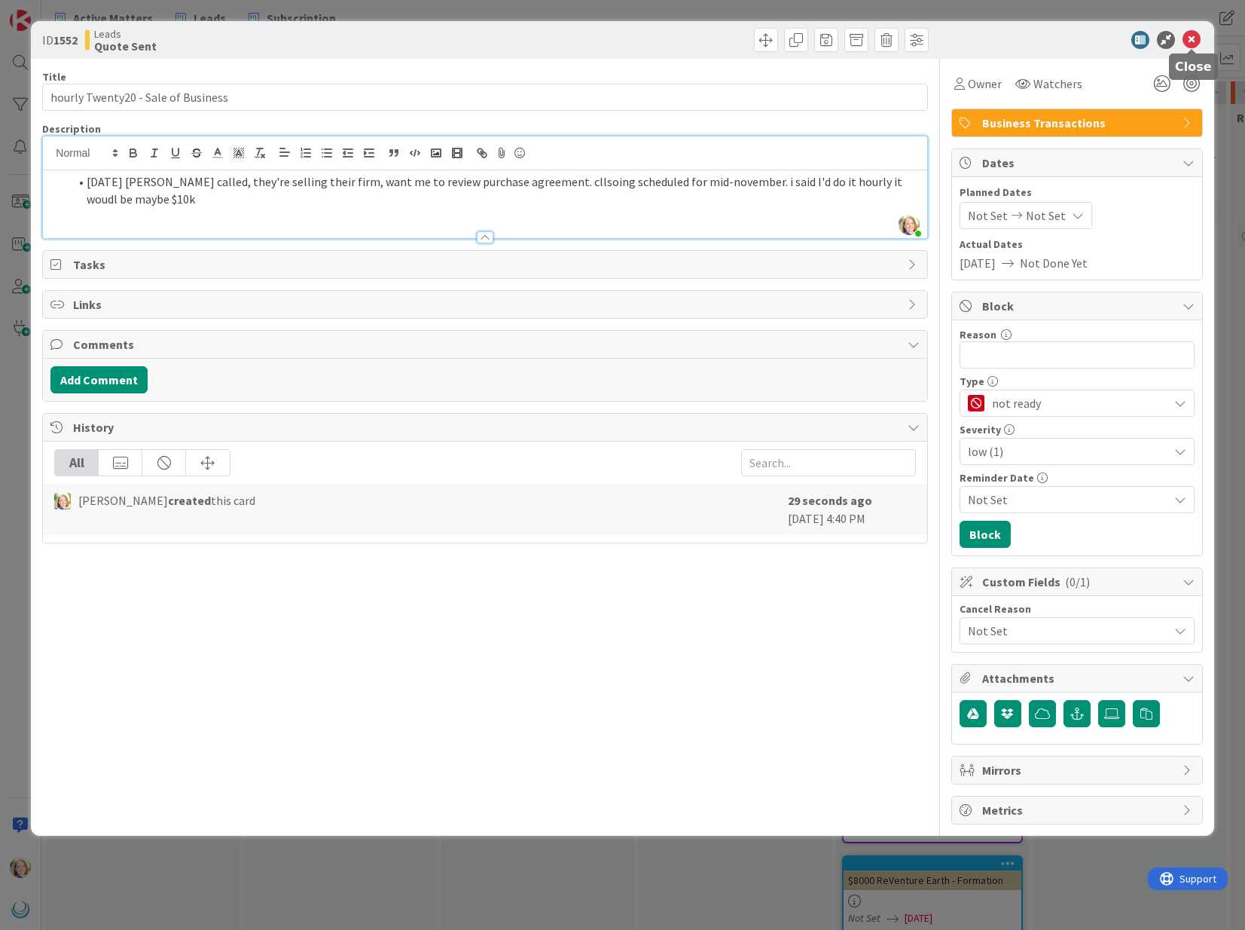
click at [1192, 41] on icon at bounding box center [1192, 40] width 18 height 18
